Goal: Transaction & Acquisition: Download file/media

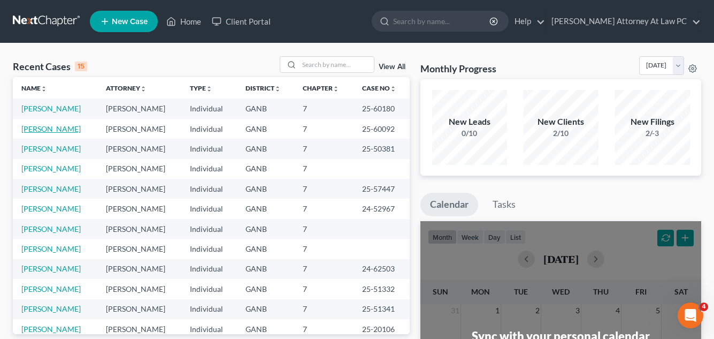
click at [36, 128] on link "[PERSON_NAME]" at bounding box center [50, 128] width 59 height 9
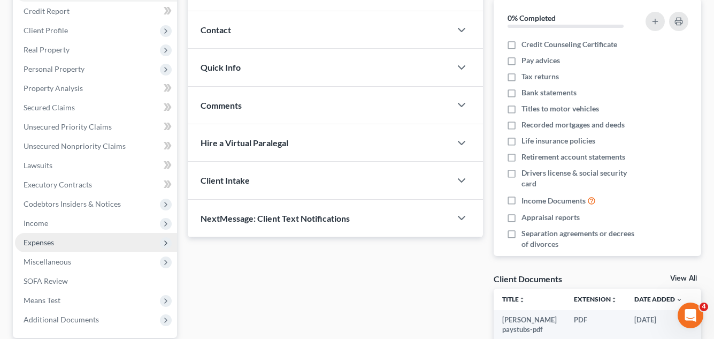
scroll to position [160, 0]
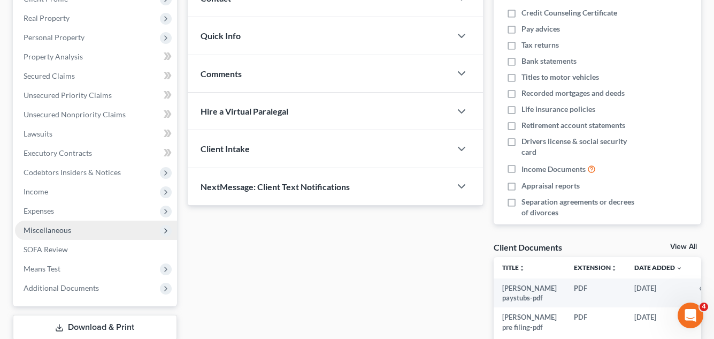
click at [60, 235] on span "Miscellaneous" at bounding box center [96, 229] width 162 height 19
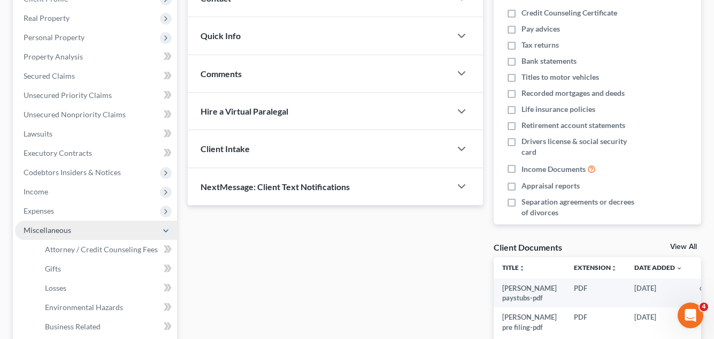
scroll to position [267, 0]
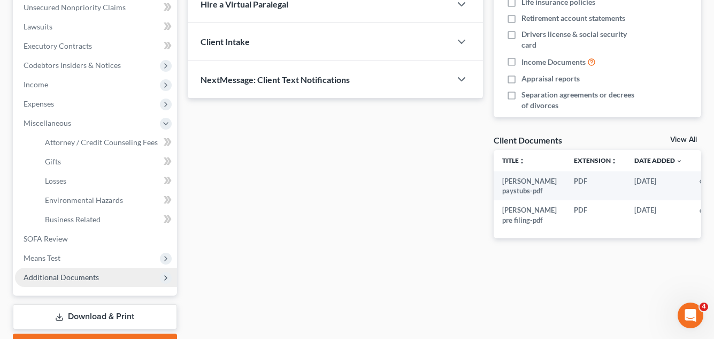
click at [63, 273] on span "Additional Documents" at bounding box center [61, 276] width 75 height 9
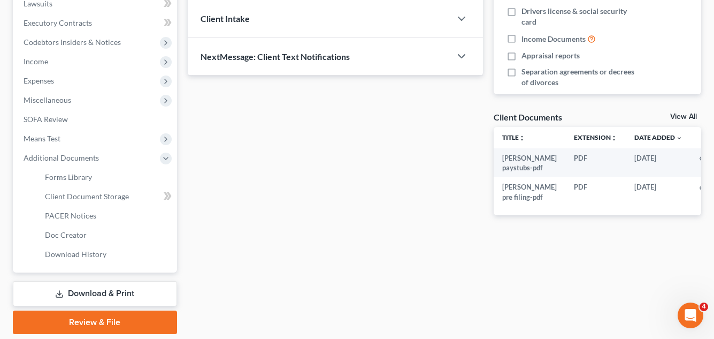
scroll to position [321, 0]
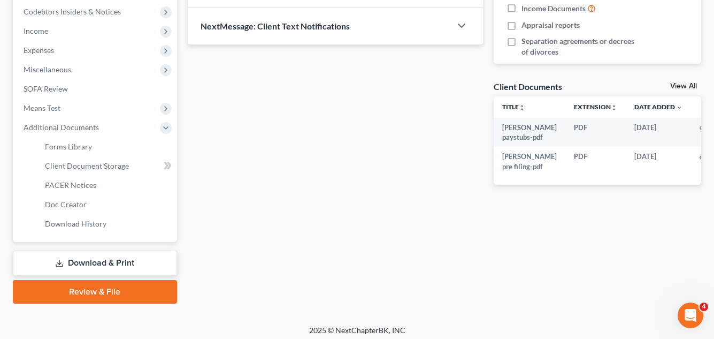
click at [86, 268] on link "Download & Print" at bounding box center [95, 262] width 164 height 25
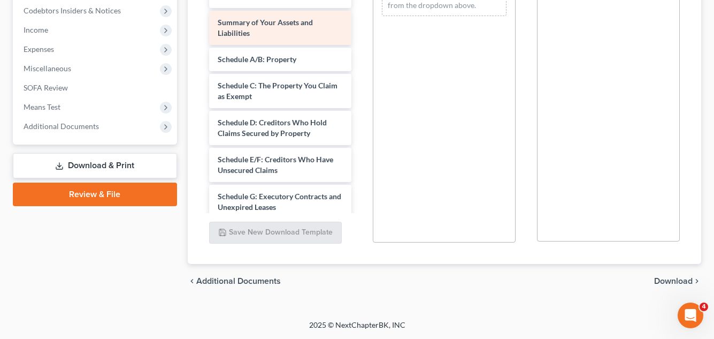
click at [271, 29] on div "Summary of Your Assets and Liabilities" at bounding box center [280, 28] width 143 height 34
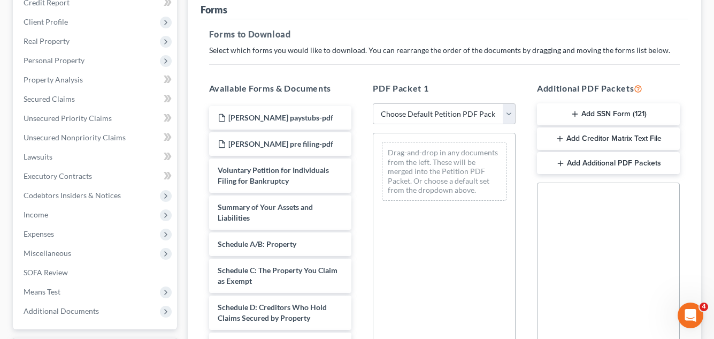
scroll to position [215, 0]
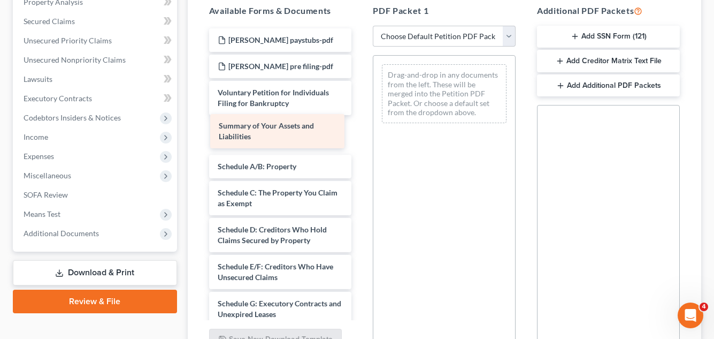
click at [281, 128] on span "Summary of Your Assets and Liabilities" at bounding box center [265, 135] width 95 height 20
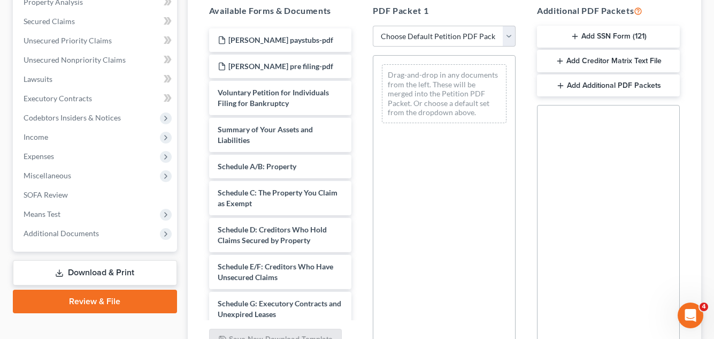
click at [108, 278] on link "Download & Print" at bounding box center [95, 272] width 164 height 25
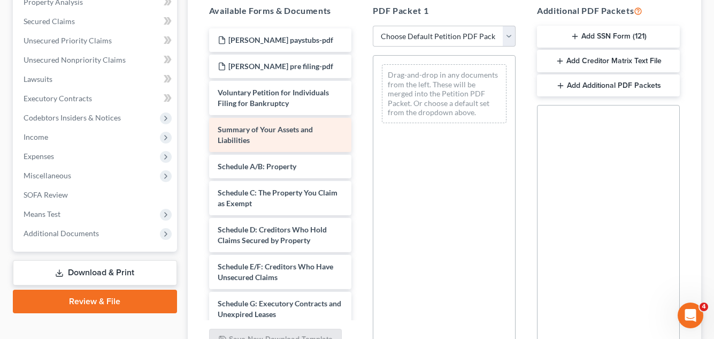
click at [248, 136] on span "Summary of Your Assets and Liabilities" at bounding box center [265, 135] width 95 height 20
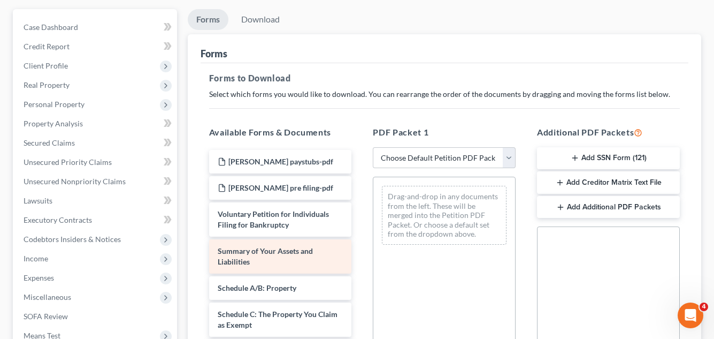
scroll to position [0, 0]
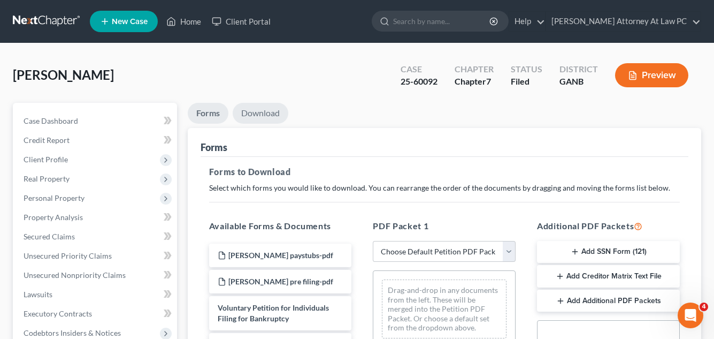
click at [271, 106] on link "Download" at bounding box center [261, 113] width 56 height 21
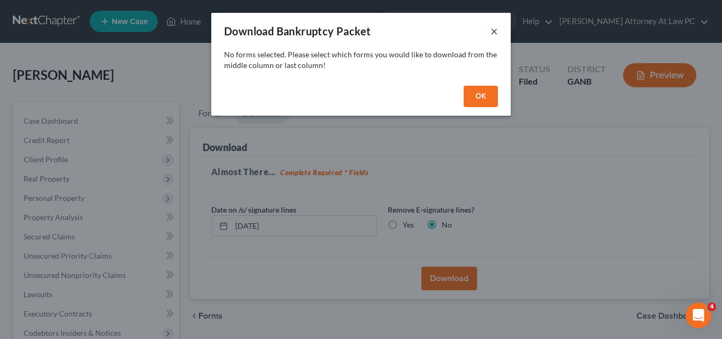
click at [496, 32] on button "×" at bounding box center [494, 31] width 7 height 13
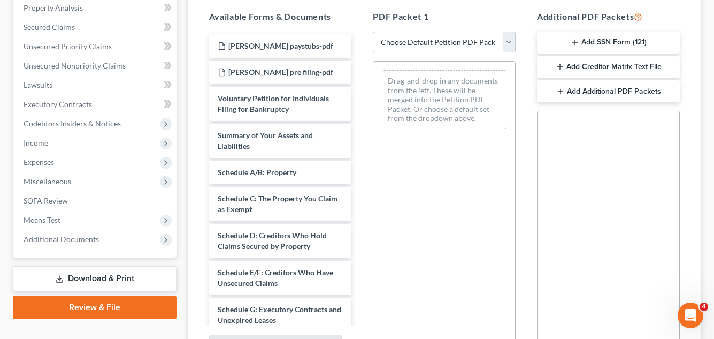
scroll to position [214, 0]
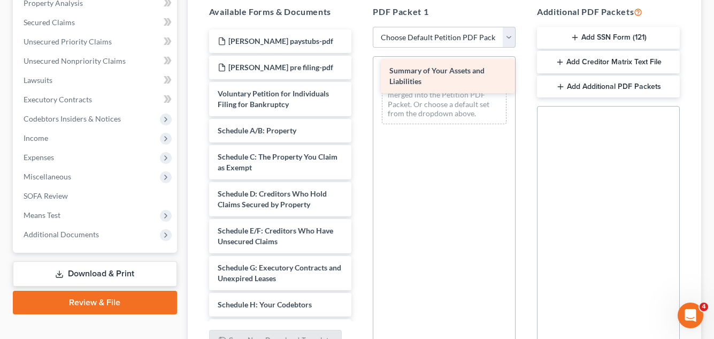
drag, startPoint x: 319, startPoint y: 136, endPoint x: 491, endPoint y: 77, distance: 181.9
click at [361, 77] on div "Summary of Your Assets and Liabilities [PERSON_NAME] paystubs-pdf [PERSON_NAME]…" at bounding box center [281, 341] width 160 height 624
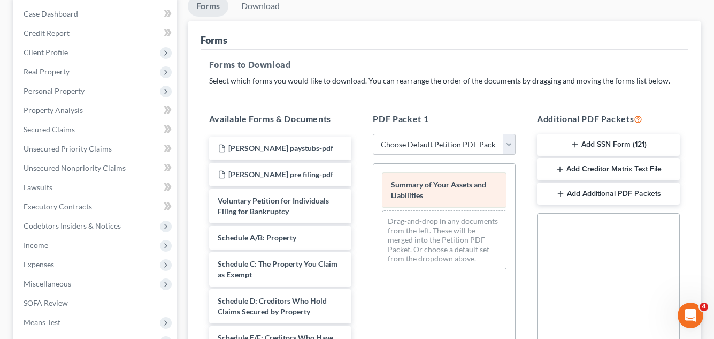
scroll to position [0, 0]
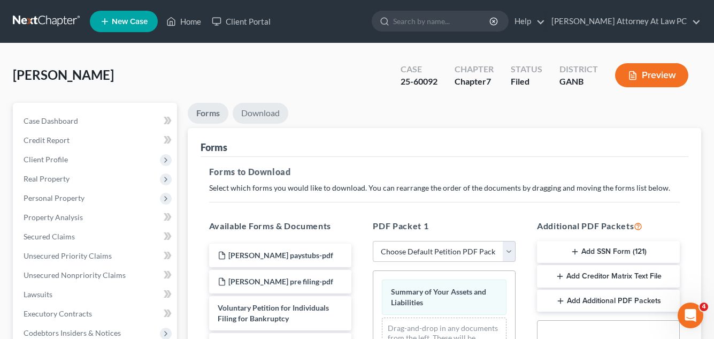
click at [265, 112] on link "Download" at bounding box center [261, 113] width 56 height 21
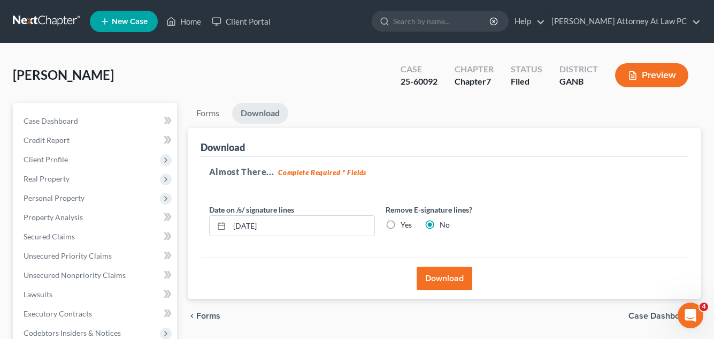
click at [435, 276] on button "Download" at bounding box center [445, 278] width 56 height 24
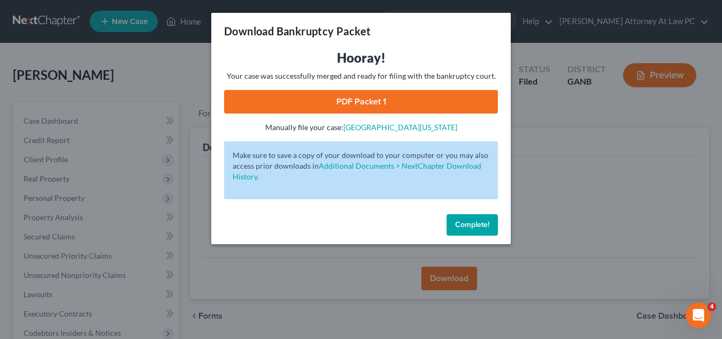
click at [369, 103] on link "PDF Packet 1" at bounding box center [361, 102] width 274 height 24
click at [479, 230] on button "Complete!" at bounding box center [472, 224] width 51 height 21
